Goal: Find specific page/section: Find specific page/section

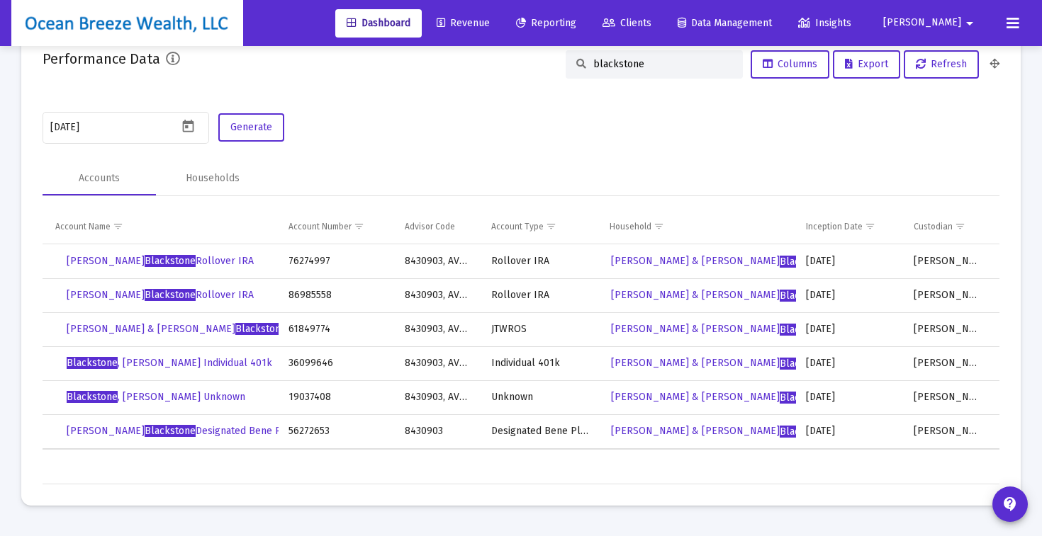
click at [762, 158] on mat-card-content "[DATE] Generate Accounts Households Account Name Account Number Advisor Code Ac…" at bounding box center [521, 297] width 957 height 375
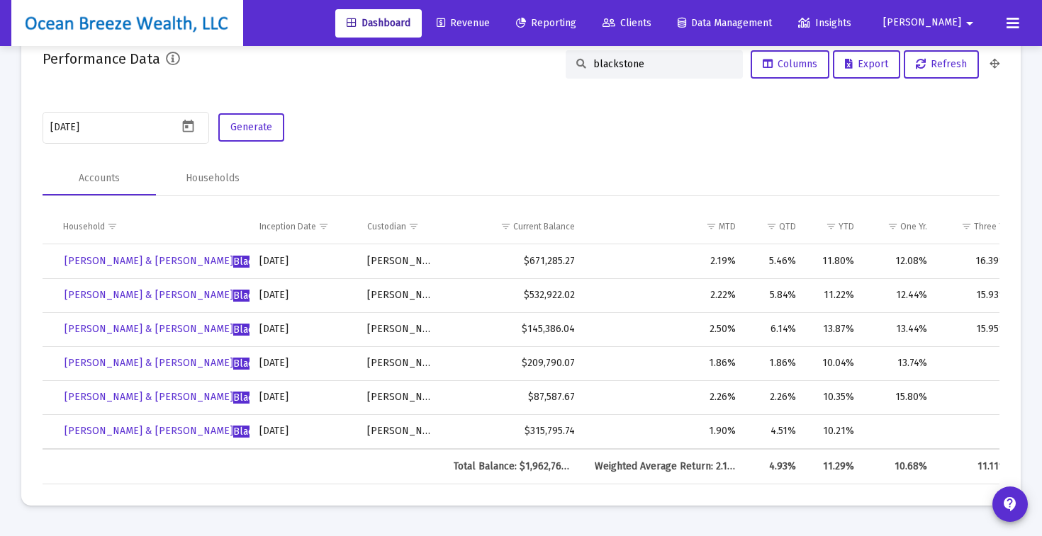
scroll to position [2558, 0]
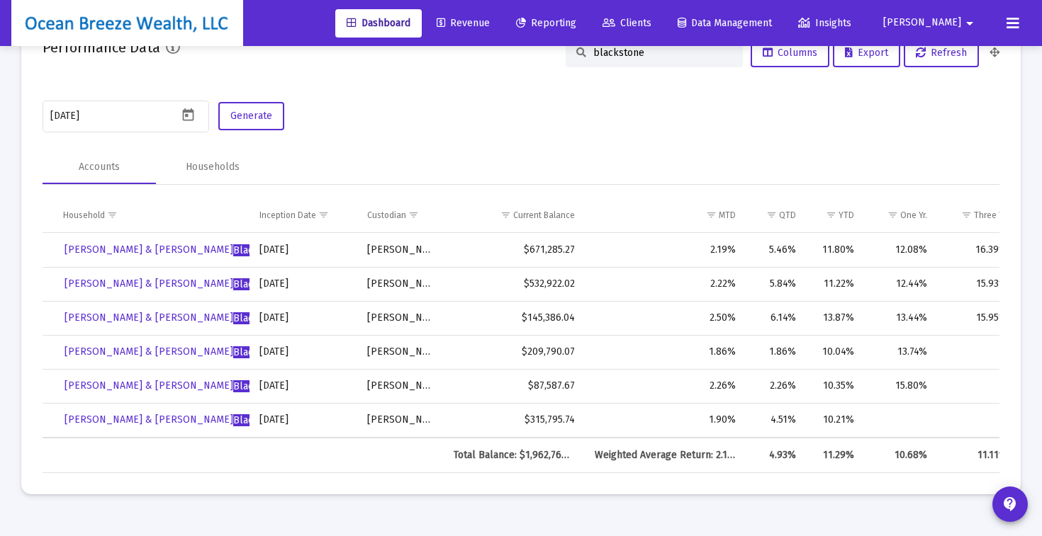
click at [731, 130] on div "[DATE] Generate" at bounding box center [521, 117] width 957 height 38
click at [661, 66] on div "blackstone" at bounding box center [653, 53] width 177 height 28
click at [651, 61] on div "blackstone" at bounding box center [653, 53] width 177 height 28
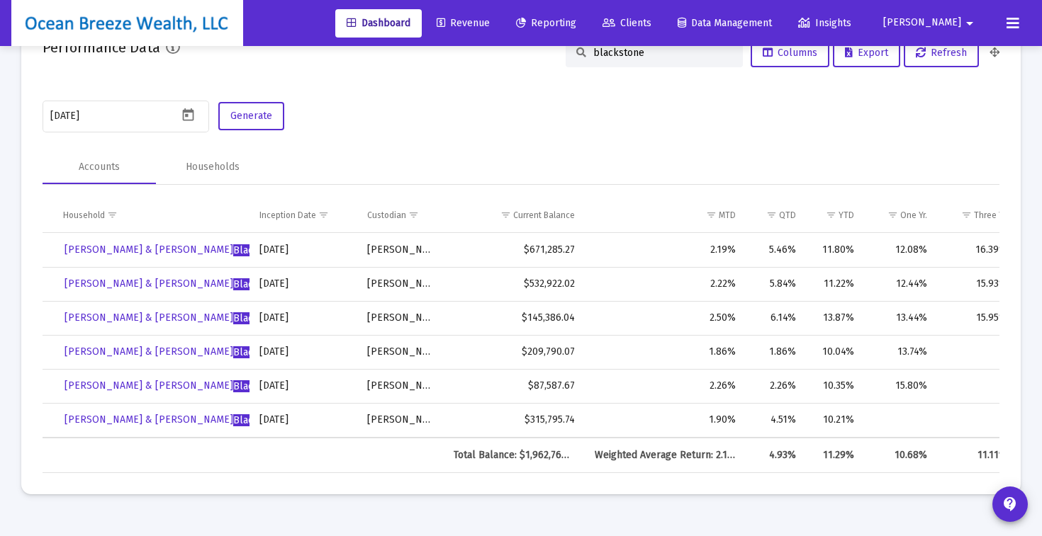
click at [651, 55] on input "blackstone" at bounding box center [662, 53] width 139 height 12
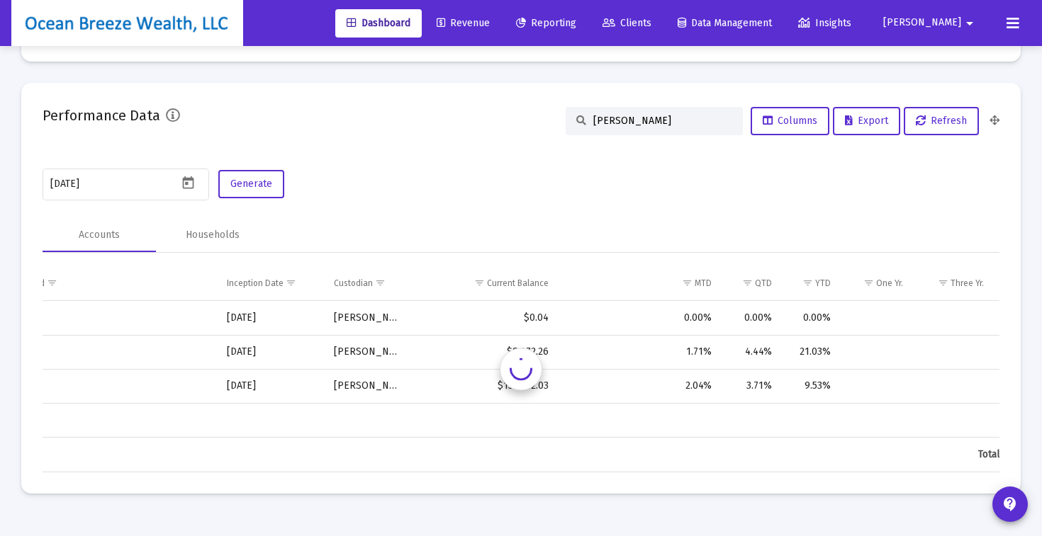
scroll to position [0, 546]
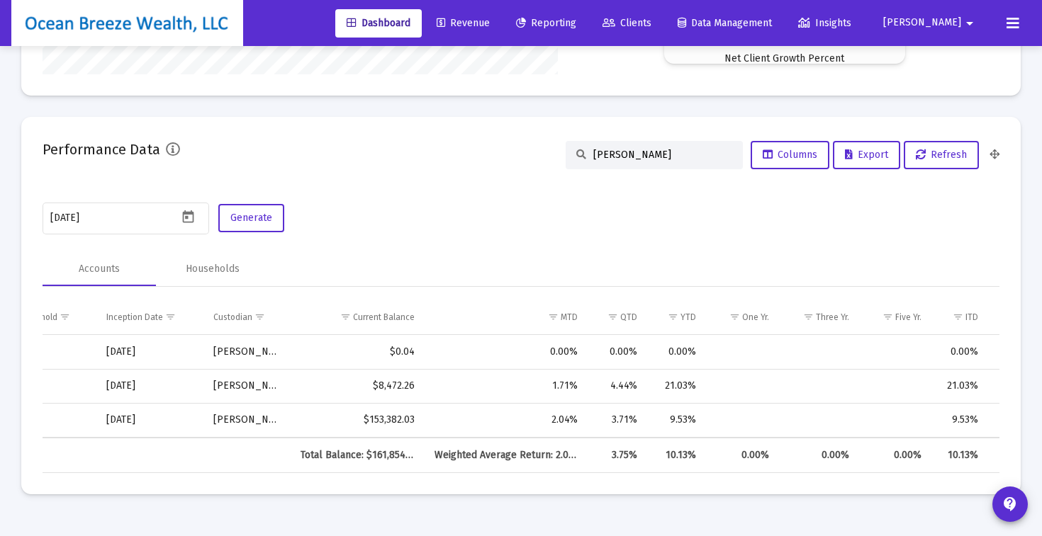
click at [643, 158] on input "[PERSON_NAME]" at bounding box center [662, 155] width 139 height 12
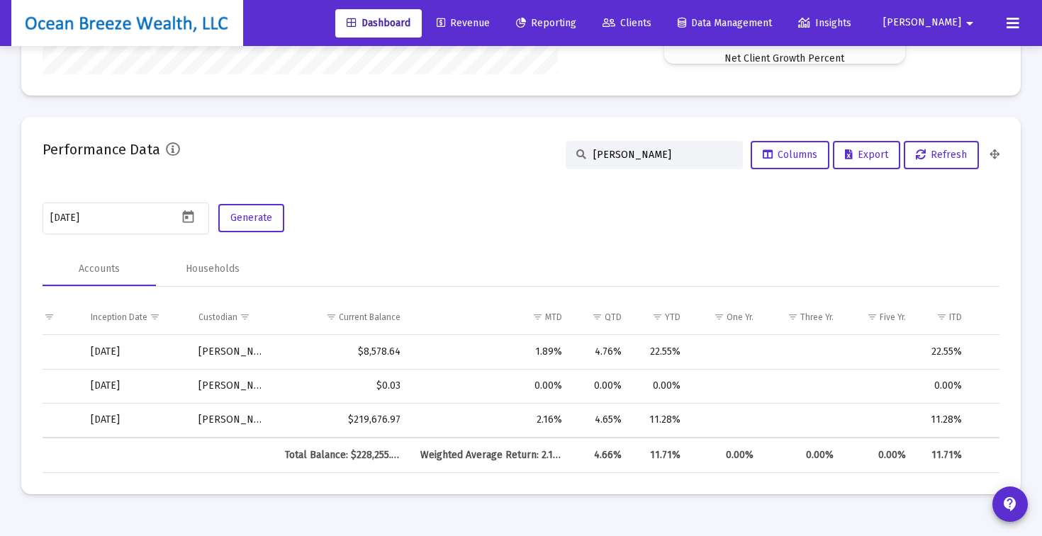
type input "[PERSON_NAME]"
